Goal: Task Accomplishment & Management: Use online tool/utility

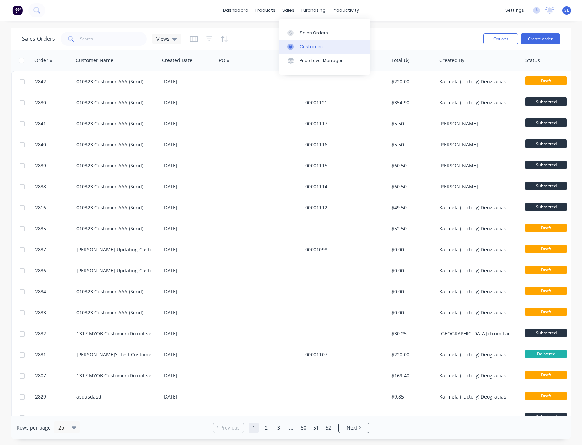
click at [300, 44] on div "Customers" at bounding box center [312, 47] width 25 height 6
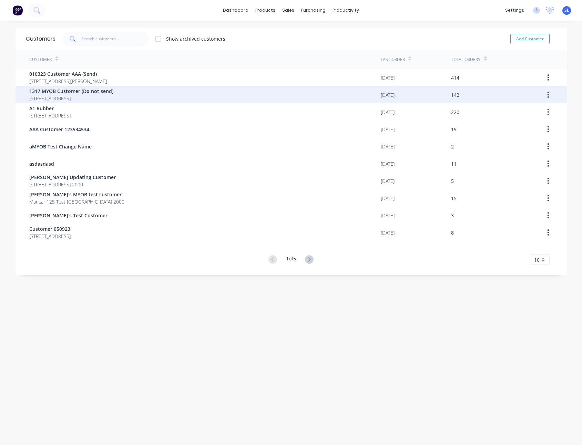
click at [164, 94] on div "1317 MYOB Customer (Do not send) [STREET_ADDRESS]" at bounding box center [204, 94] width 351 height 17
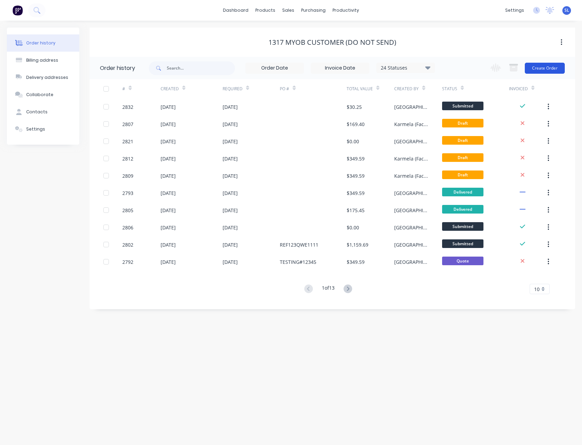
click at [550, 68] on button "Create Order" at bounding box center [545, 68] width 40 height 11
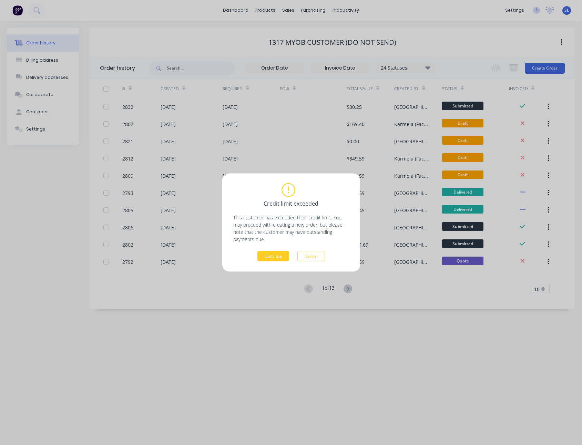
click at [283, 257] on button "Continue" at bounding box center [273, 256] width 32 height 10
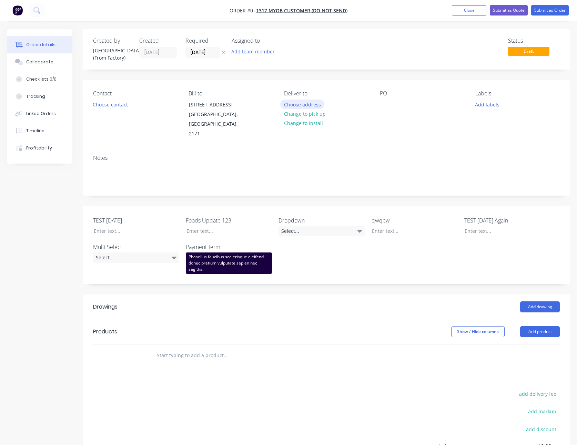
click at [310, 103] on button "Choose address" at bounding box center [302, 104] width 44 height 9
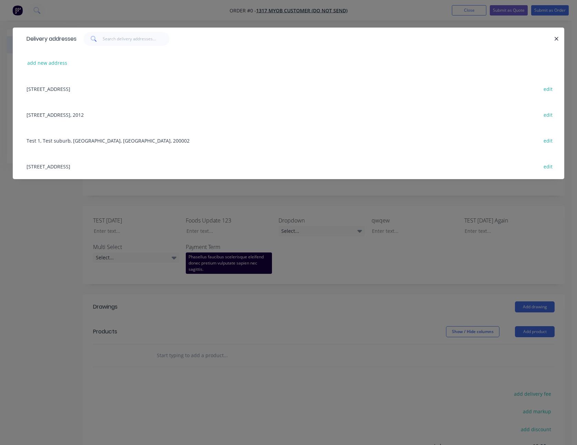
click at [147, 85] on div "[STREET_ADDRESS] edit" at bounding box center [288, 89] width 531 height 26
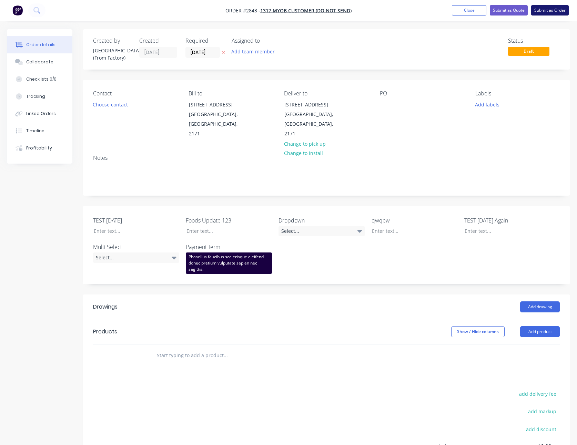
click at [553, 11] on button "Submit as Order" at bounding box center [550, 10] width 38 height 10
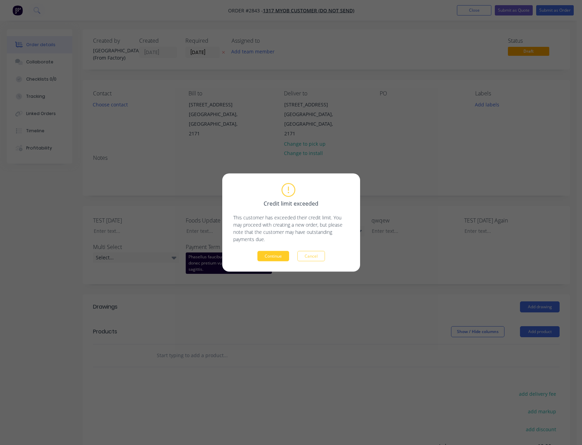
click at [282, 258] on button "Continue" at bounding box center [273, 256] width 32 height 10
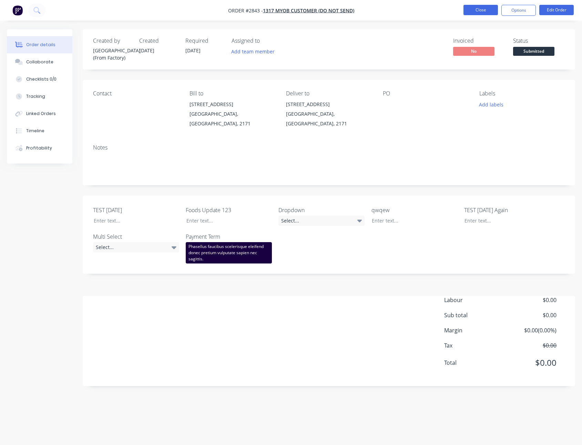
click at [488, 11] on button "Close" at bounding box center [480, 10] width 34 height 10
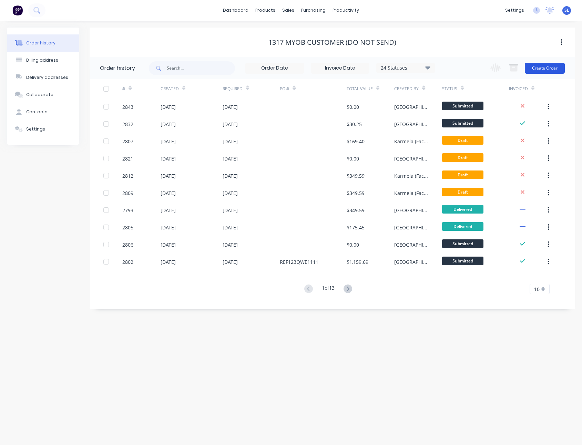
click at [545, 67] on button "Create Order" at bounding box center [545, 68] width 40 height 11
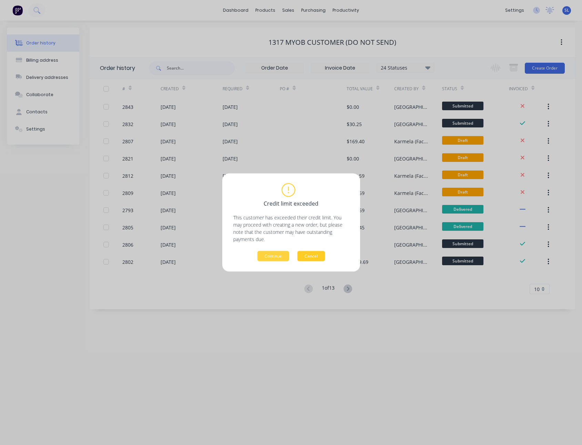
click at [320, 259] on button "Cancel" at bounding box center [311, 256] width 28 height 10
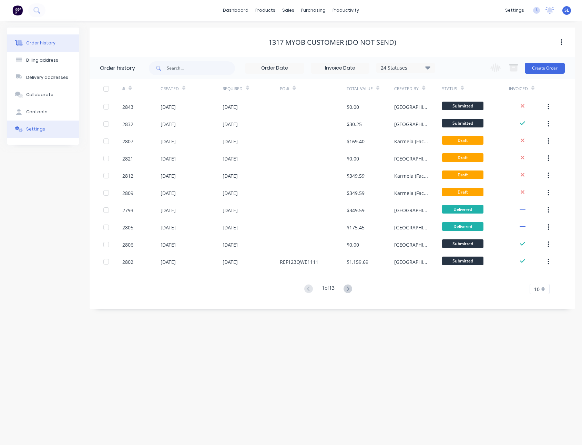
click at [57, 137] on button "Settings" at bounding box center [43, 129] width 72 height 17
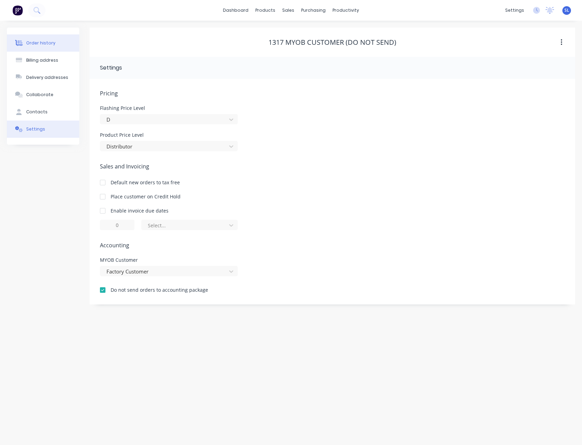
click at [56, 49] on button "Order history" at bounding box center [43, 42] width 72 height 17
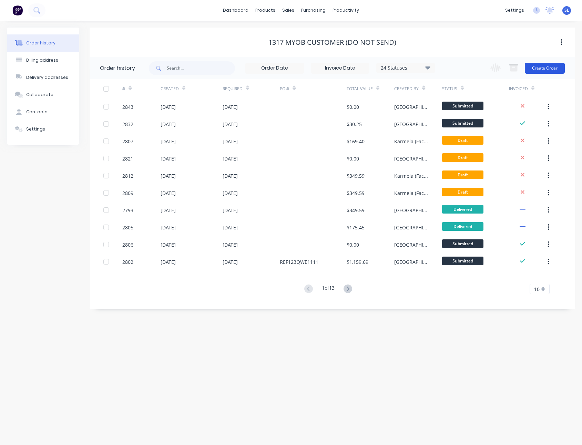
click at [558, 70] on button "Create Order" at bounding box center [545, 68] width 40 height 11
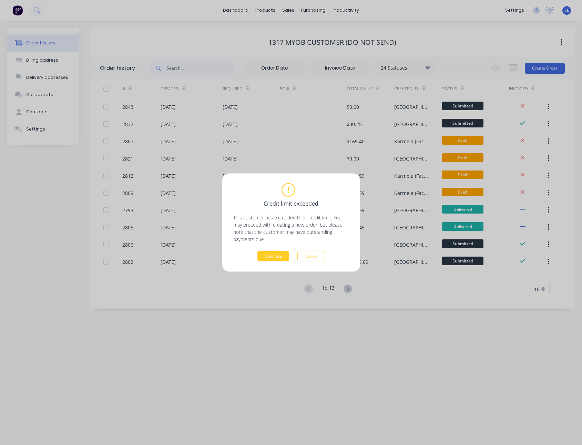
click at [269, 255] on button "Continue" at bounding box center [273, 256] width 32 height 10
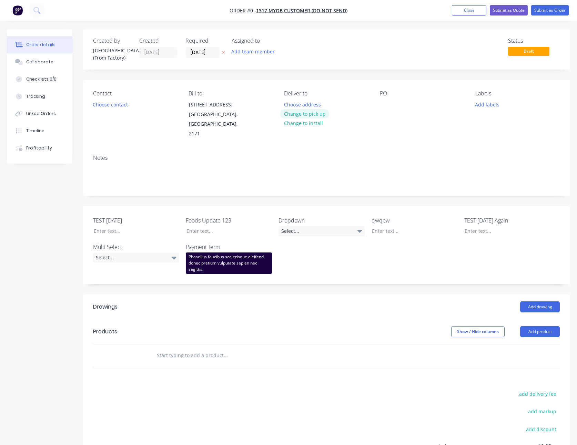
click at [315, 116] on button "Change to pick up" at bounding box center [304, 113] width 49 height 9
click at [290, 103] on div at bounding box center [289, 105] width 11 height 10
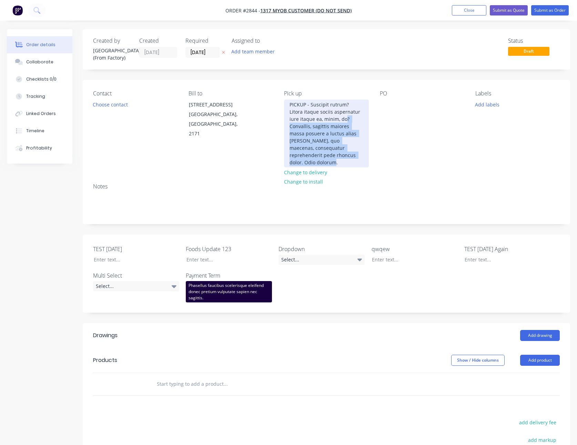
click at [335, 121] on div "PICKUP - Suscipit rutrum? Litora itaque sociis aspernatur iure itaque ea, minim…" at bounding box center [326, 134] width 84 height 68
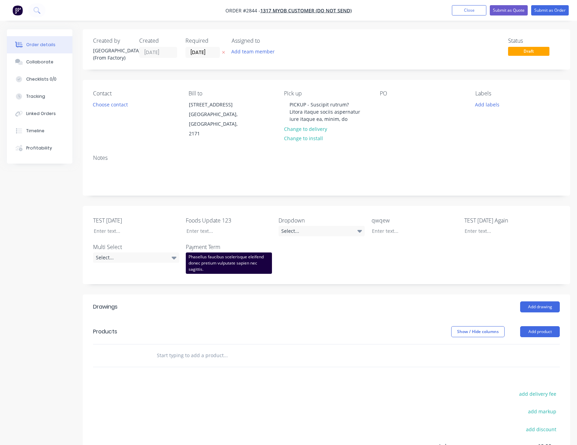
click at [387, 80] on div "Contact Choose contact [PERSON_NAME] to [STREET_ADDRESS] Pick up PICKUP - Susci…" at bounding box center [326, 114] width 487 height 69
click at [547, 9] on button "Submit as Order" at bounding box center [550, 10] width 38 height 10
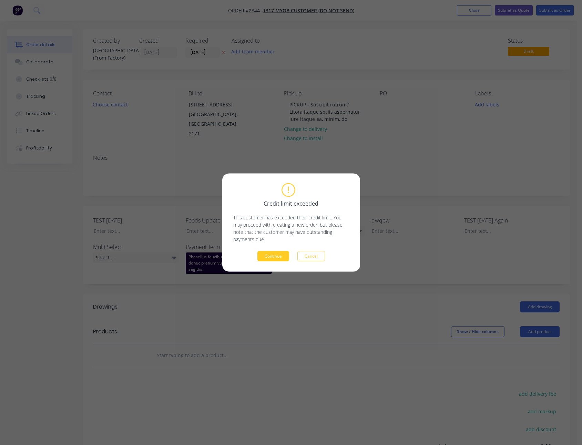
click at [275, 253] on button "Continue" at bounding box center [273, 256] width 32 height 10
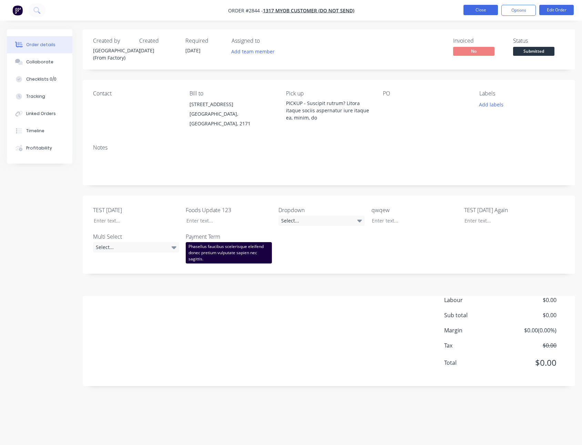
click at [476, 11] on button "Close" at bounding box center [480, 10] width 34 height 10
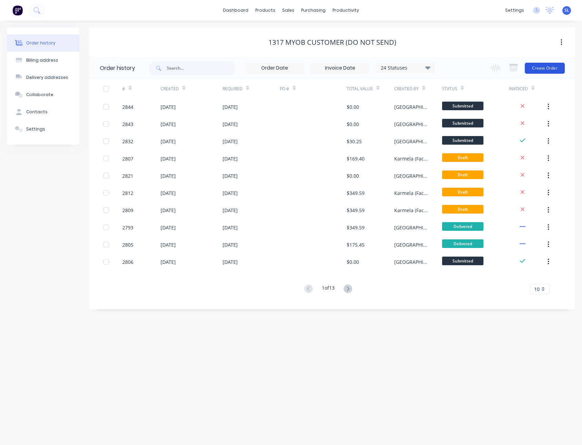
click at [548, 70] on button "Create Order" at bounding box center [545, 68] width 40 height 11
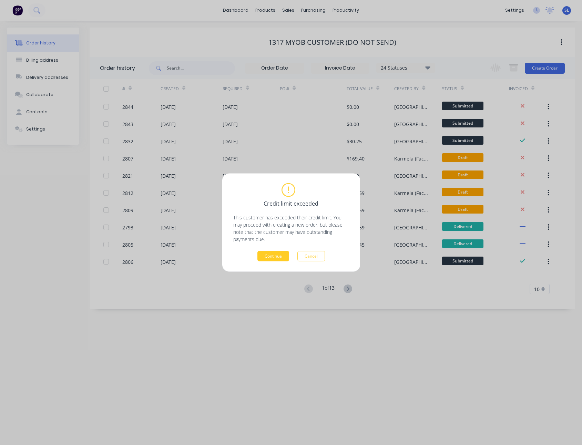
click at [275, 255] on button "Continue" at bounding box center [273, 256] width 32 height 10
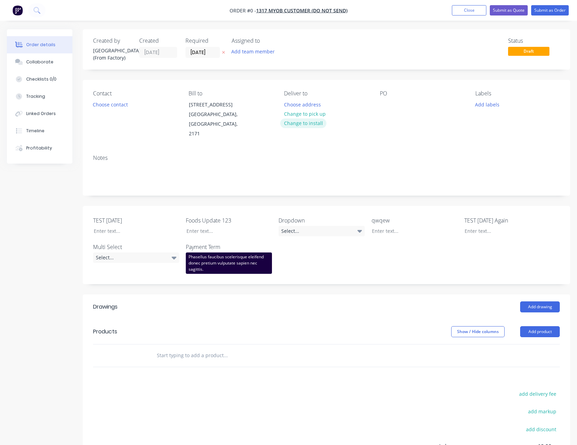
click at [306, 123] on button "Change to install" at bounding box center [303, 123] width 46 height 9
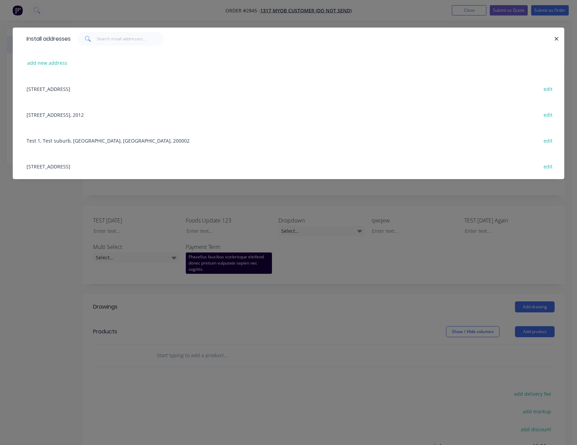
click at [129, 165] on div "[STREET_ADDRESS] edit" at bounding box center [288, 166] width 531 height 26
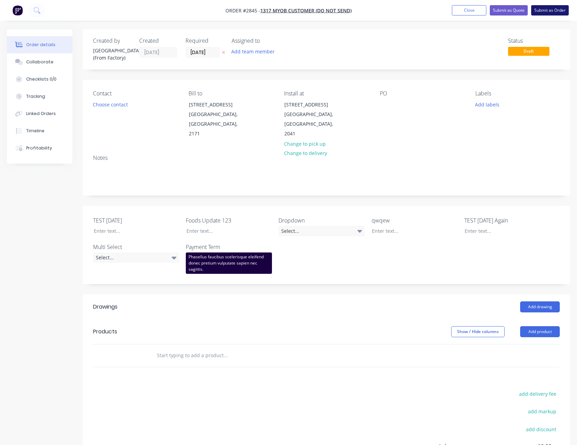
click at [536, 11] on button "Submit as Order" at bounding box center [550, 10] width 38 height 10
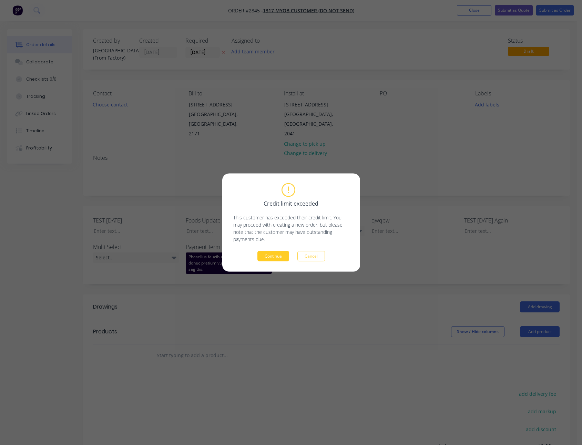
click at [272, 253] on button "Continue" at bounding box center [273, 256] width 32 height 10
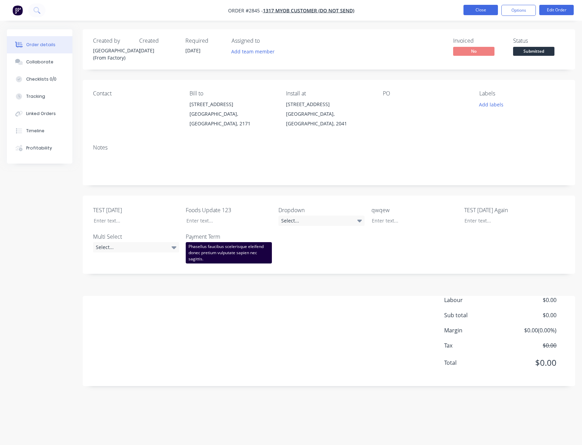
click at [479, 13] on button "Close" at bounding box center [480, 10] width 34 height 10
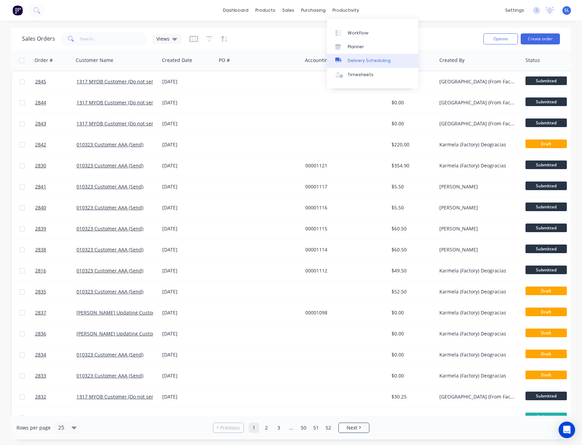
click at [348, 63] on div "Delivery Scheduling" at bounding box center [369, 61] width 43 height 6
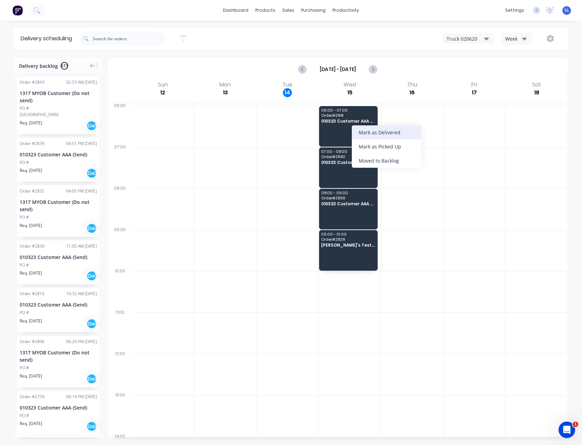
click at [408, 132] on div "Mark as Delivered" at bounding box center [386, 132] width 69 height 14
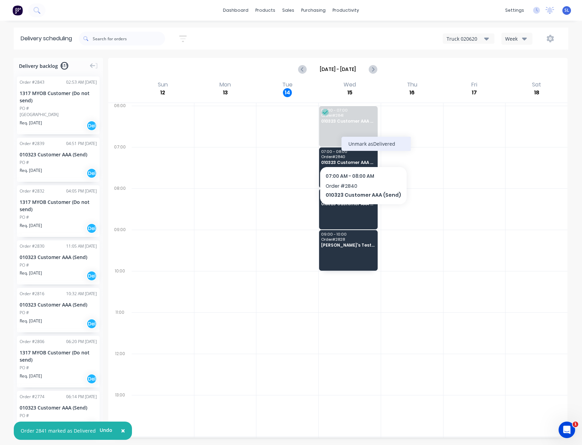
click at [372, 144] on div "Unmark as Delivered" at bounding box center [375, 144] width 69 height 14
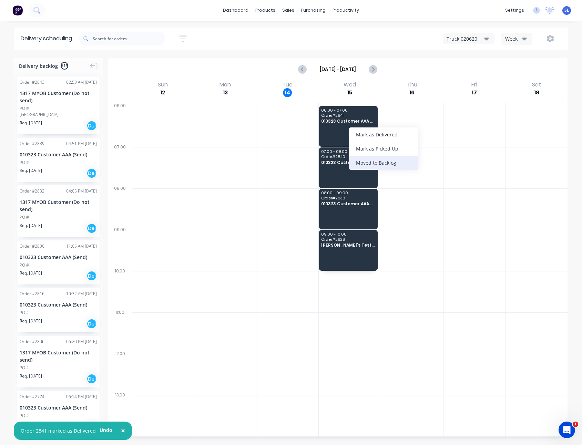
click at [404, 160] on div "Moved to Backlog" at bounding box center [383, 163] width 69 height 14
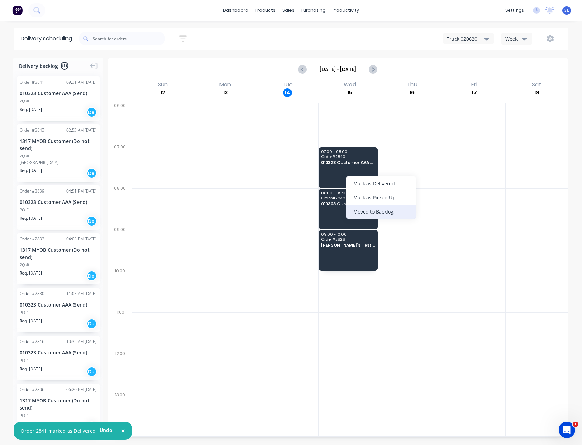
click at [394, 209] on div "Moved to Backlog" at bounding box center [380, 212] width 69 height 14
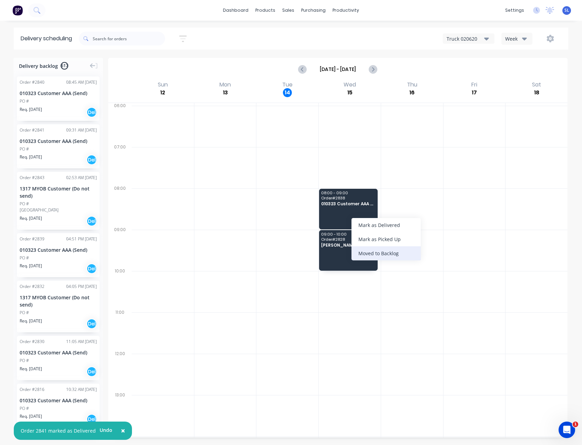
click at [400, 250] on div "Moved to Backlog" at bounding box center [385, 253] width 69 height 14
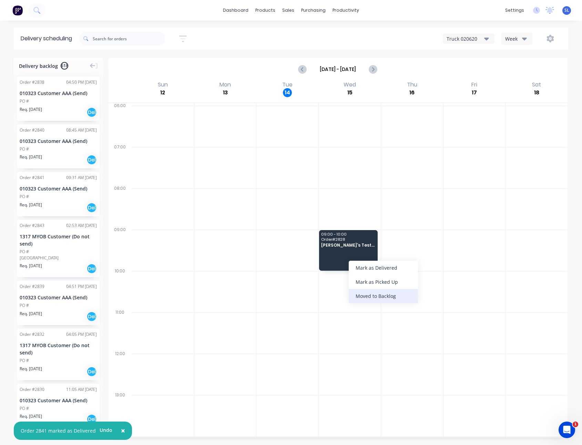
click at [394, 296] on div "Moved to Backlog" at bounding box center [383, 296] width 69 height 14
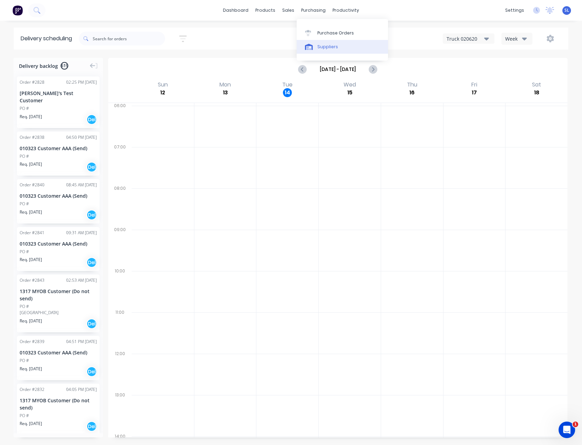
click at [321, 42] on link "Suppliers" at bounding box center [342, 47] width 91 height 14
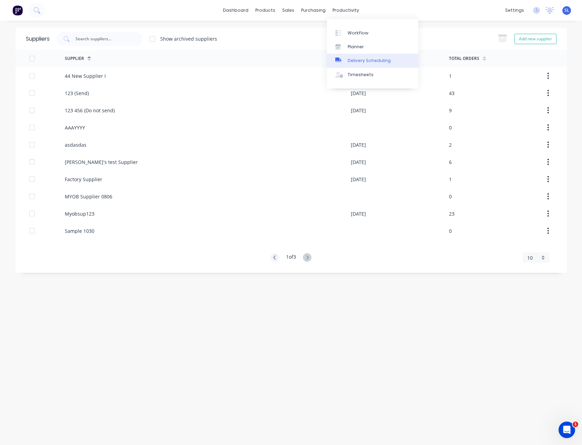
click at [351, 56] on link "Delivery Scheduling" at bounding box center [372, 61] width 91 height 14
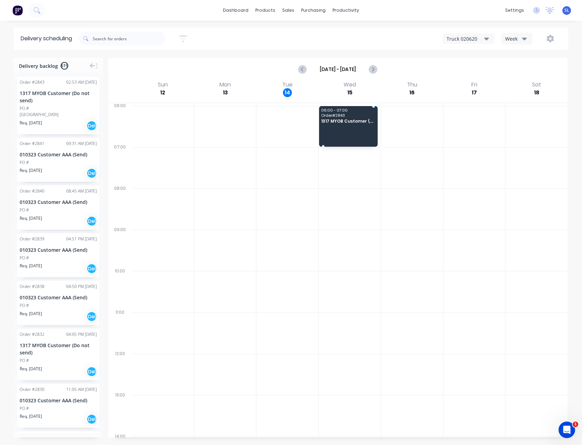
drag, startPoint x: 64, startPoint y: 118, endPoint x: 348, endPoint y: 120, distance: 283.9
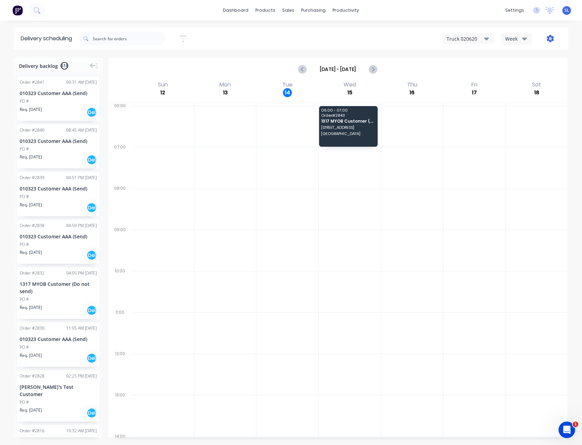
click at [552, 39] on icon "button" at bounding box center [550, 39] width 7 height 8
click at [540, 55] on div "Run Sheet" at bounding box center [528, 57] width 53 height 10
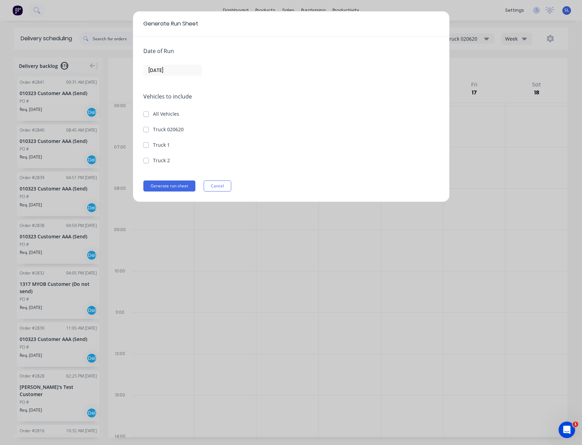
click at [162, 64] on div "Date of Run 14/10/25" at bounding box center [291, 61] width 296 height 29
drag, startPoint x: 163, startPoint y: 67, endPoint x: 166, endPoint y: 72, distance: 6.2
click at [163, 67] on input "[DATE]" at bounding box center [173, 70] width 58 height 10
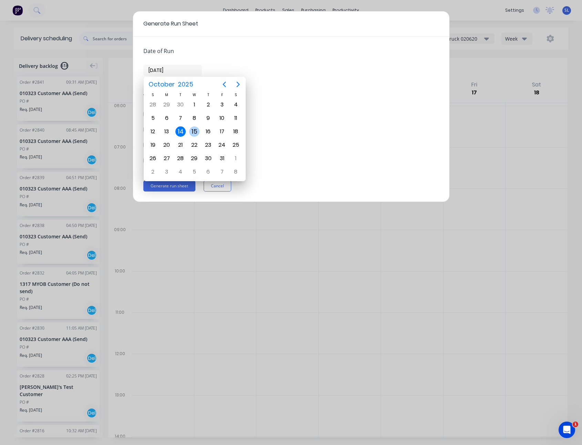
click at [191, 130] on div "15" at bounding box center [194, 131] width 10 height 10
type input "15/10/25"
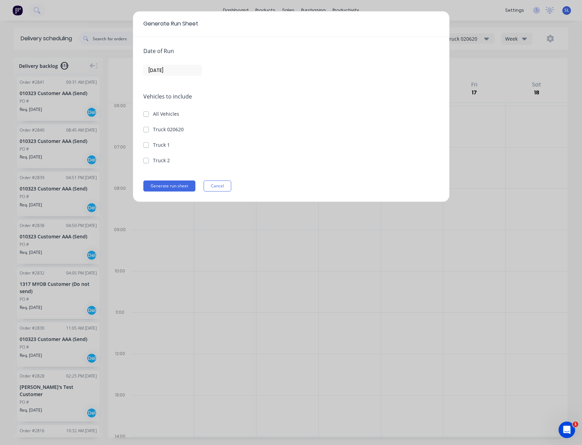
click at [153, 129] on label "Truck 020620" at bounding box center [168, 129] width 31 height 7
click at [146, 129] on 020620 "Truck 020620" at bounding box center [146, 129] width 6 height 7
checkbox 020620 "true"
click at [175, 183] on button "Generate run sheet" at bounding box center [169, 186] width 52 height 11
